Goal: Answer question/provide support

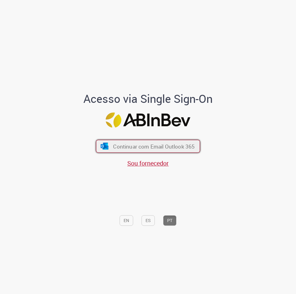
click at [160, 148] on span "Continuar com Email Outlook 365" at bounding box center [154, 146] width 82 height 7
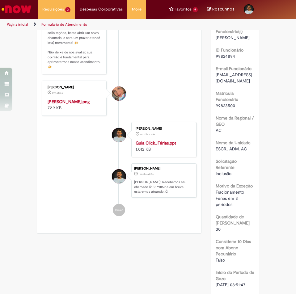
scroll to position [247, 0]
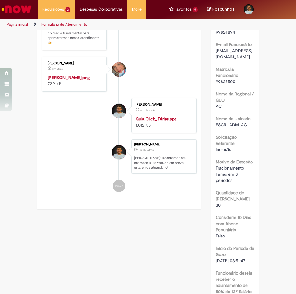
click at [74, 74] on img "Histórico de tíquete" at bounding box center [75, 74] width 54 height 0
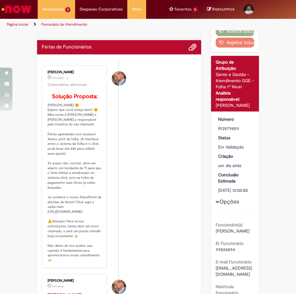
scroll to position [0, 0]
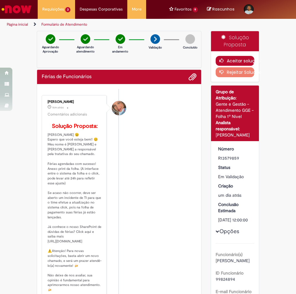
click at [233, 59] on button "Aceitar solução" at bounding box center [235, 61] width 39 height 10
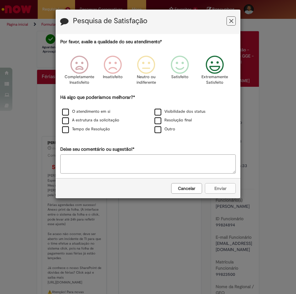
click at [213, 67] on icon "Feedback" at bounding box center [214, 65] width 23 height 19
click at [65, 112] on label "O atendimento em si" at bounding box center [86, 112] width 48 height 6
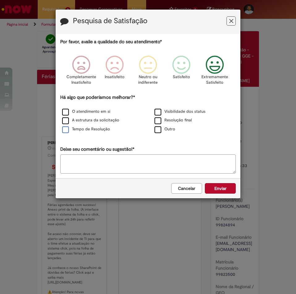
click at [64, 132] on label "Tempo de Resolução" at bounding box center [86, 129] width 48 height 6
click at [221, 187] on button "Enviar" at bounding box center [220, 188] width 31 height 11
